Goal: Information Seeking & Learning: Learn about a topic

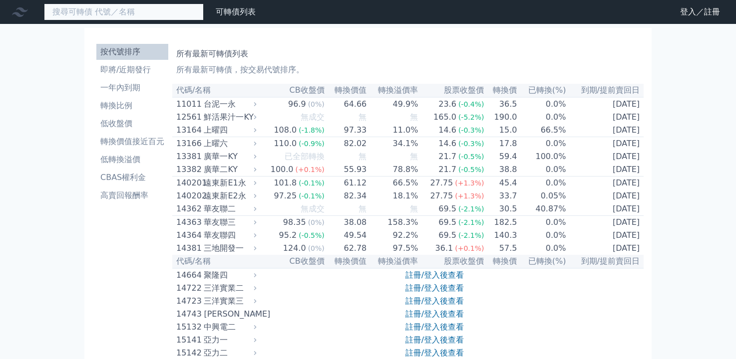
click at [134, 13] on input at bounding box center [124, 11] width 160 height 17
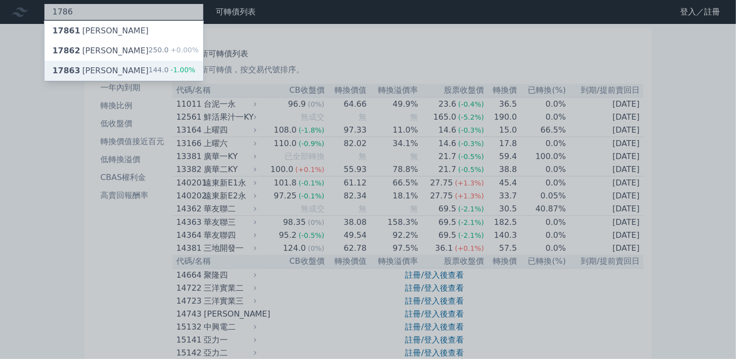
type input "1786"
click at [79, 75] on span "17863" at bounding box center [66, 70] width 28 height 9
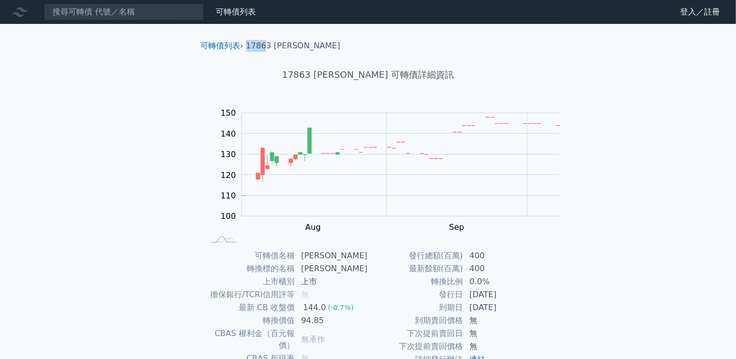
drag, startPoint x: 231, startPoint y: 51, endPoint x: 253, endPoint y: 53, distance: 22.1
click at [253, 52] on ol "可轉債列表 › 17863 [PERSON_NAME]" at bounding box center [367, 46] width 351 height 12
copy li "1786"
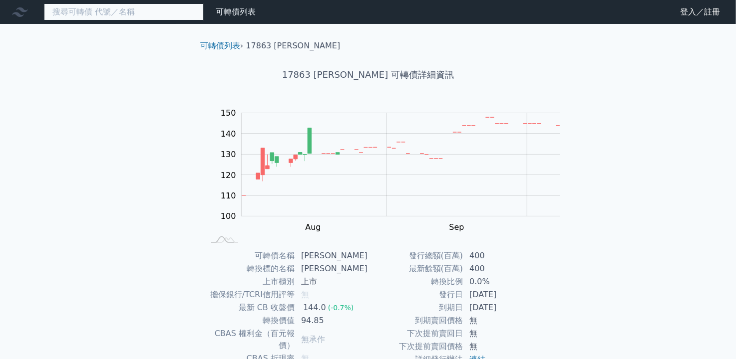
paste input "1786"
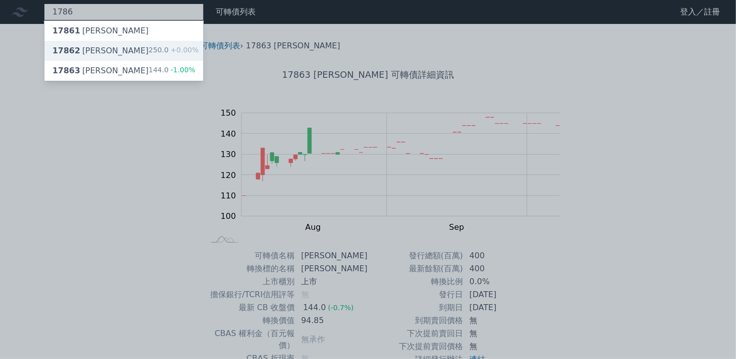
type input "1786"
click at [97, 57] on div "17862 [PERSON_NAME]" at bounding box center [100, 51] width 96 height 12
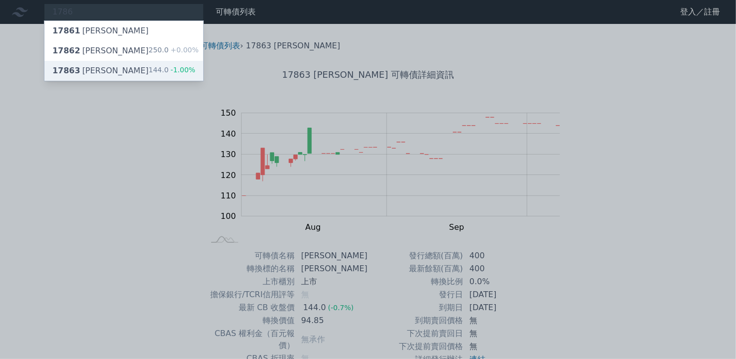
click at [91, 77] on div "17863 [PERSON_NAME]" at bounding box center [100, 71] width 96 height 12
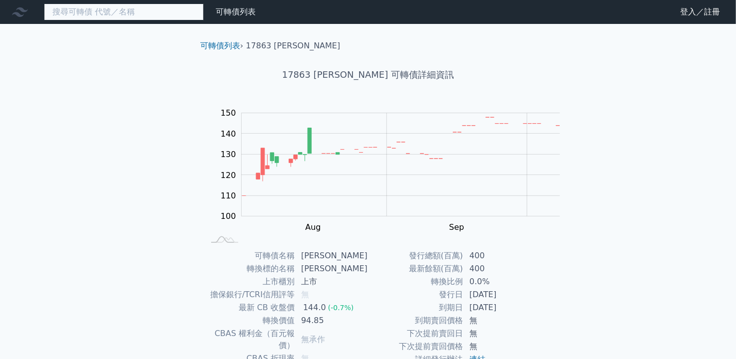
click at [133, 15] on input at bounding box center [124, 11] width 160 height 17
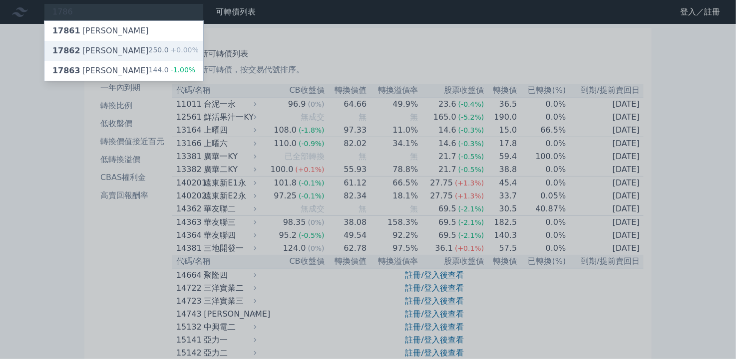
click at [106, 57] on div "17862 [PERSON_NAME]" at bounding box center [100, 51] width 96 height 12
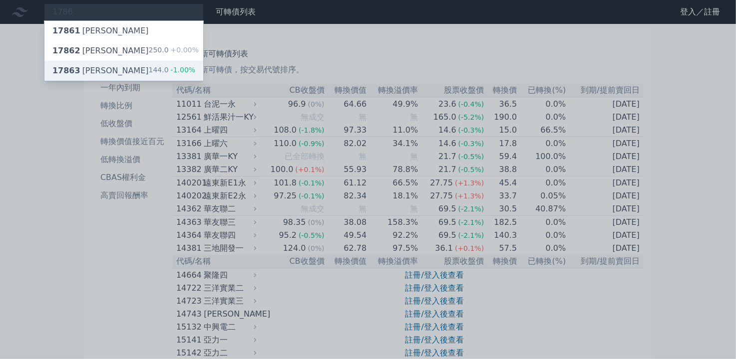
click at [103, 75] on div "17863 [PERSON_NAME]" at bounding box center [100, 71] width 96 height 12
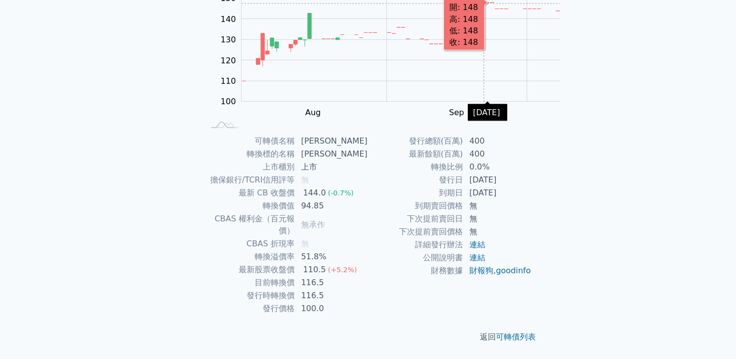
scroll to position [143, 0]
